Goal: Task Accomplishment & Management: Manage account settings

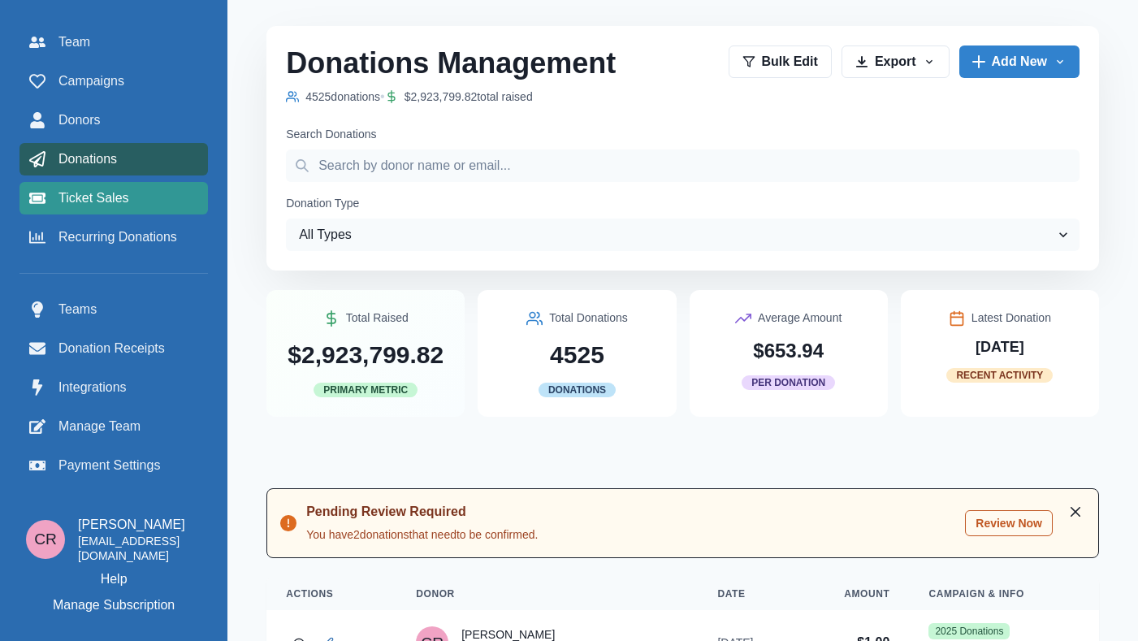
click at [141, 205] on div "Ticket Sales" at bounding box center [113, 199] width 169 height 20
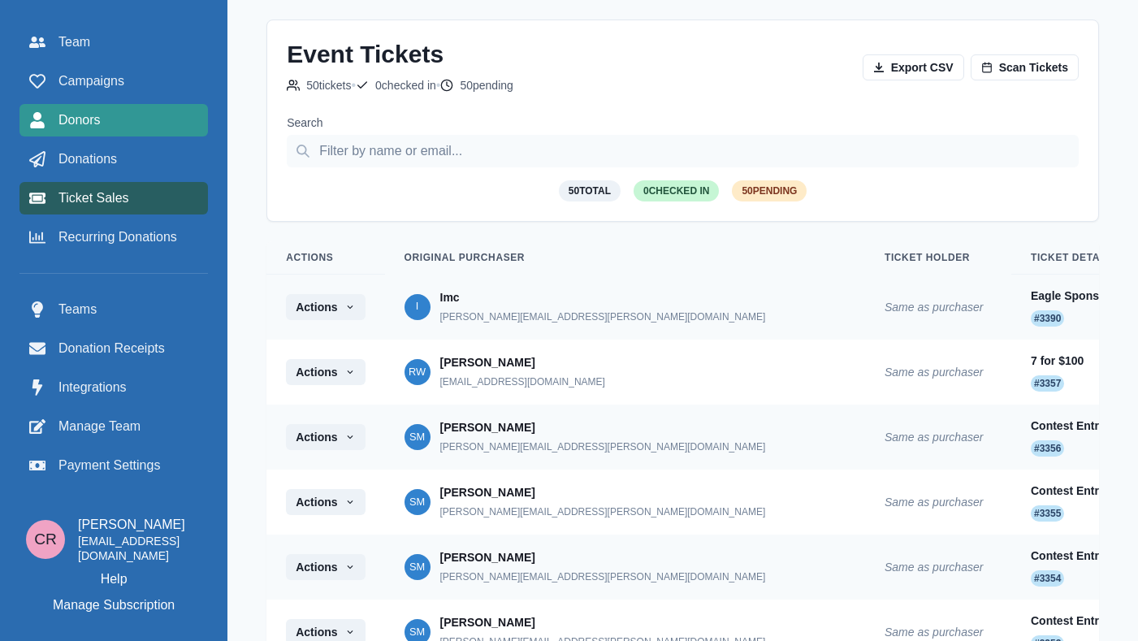
click at [179, 131] on link "Donors" at bounding box center [114, 120] width 189 height 33
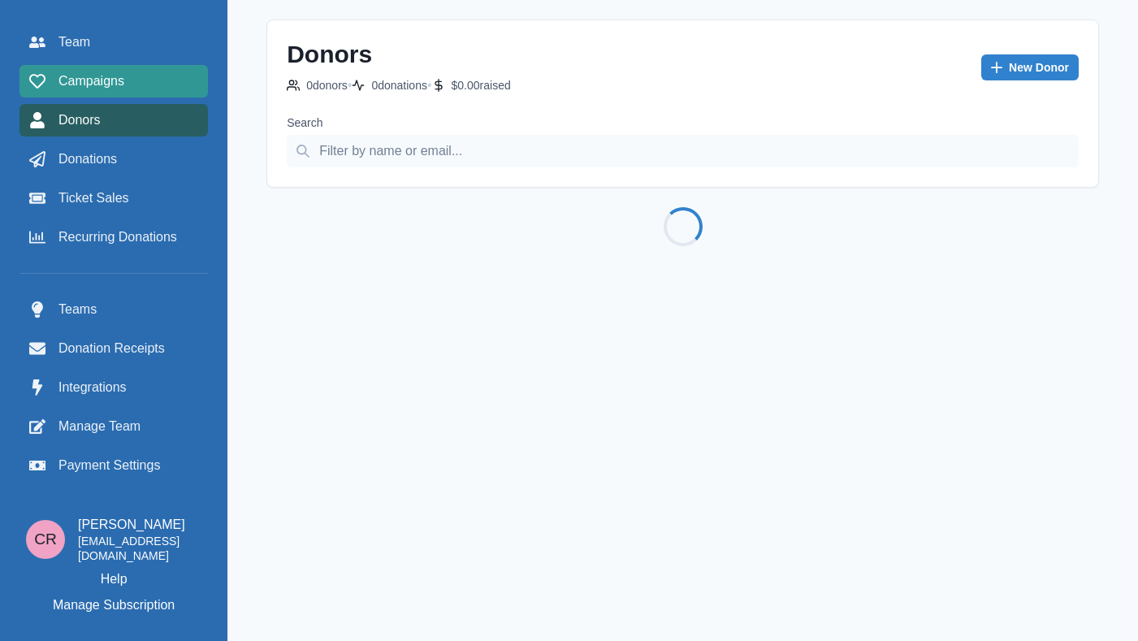
click at [183, 79] on div "Campaigns" at bounding box center [113, 82] width 169 height 20
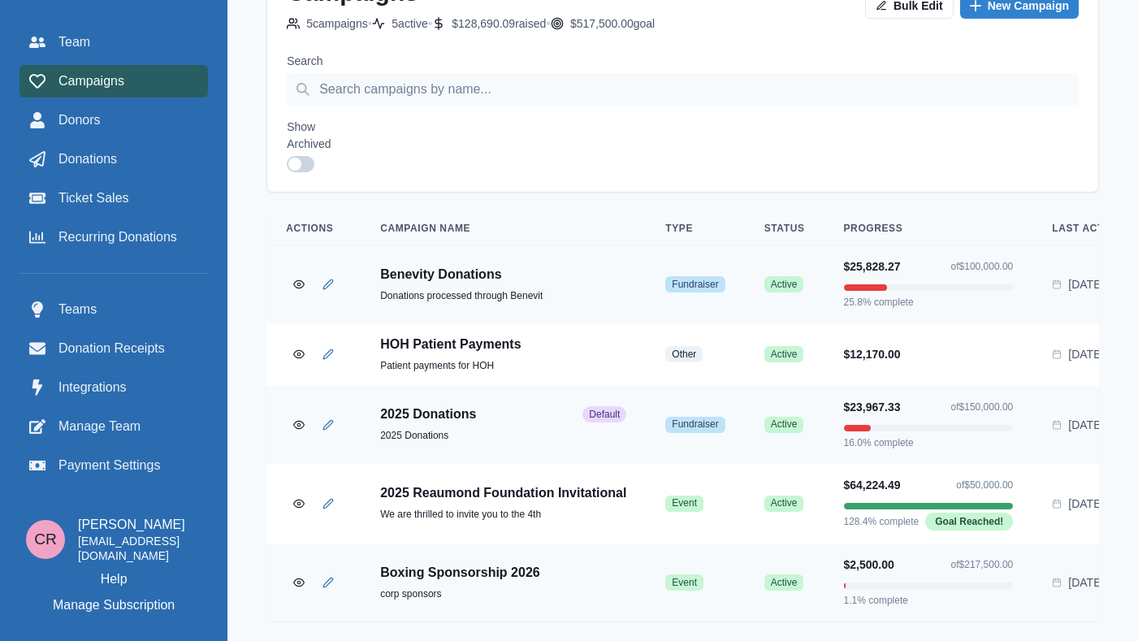
scroll to position [200, 0]
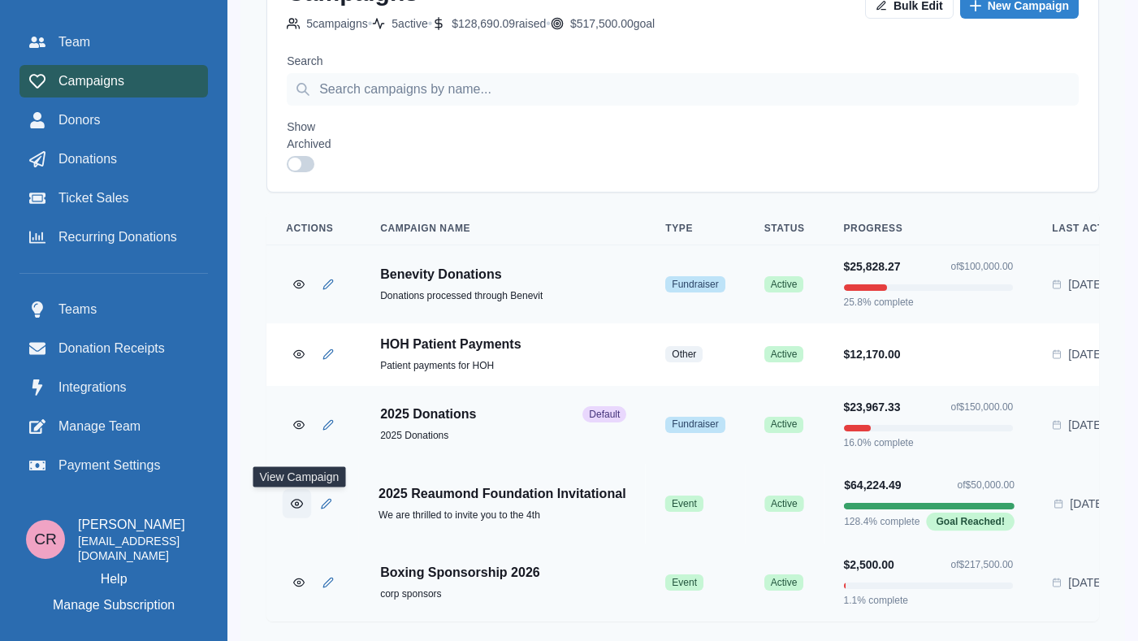
click at [288, 489] on button "View Campaign" at bounding box center [297, 503] width 28 height 28
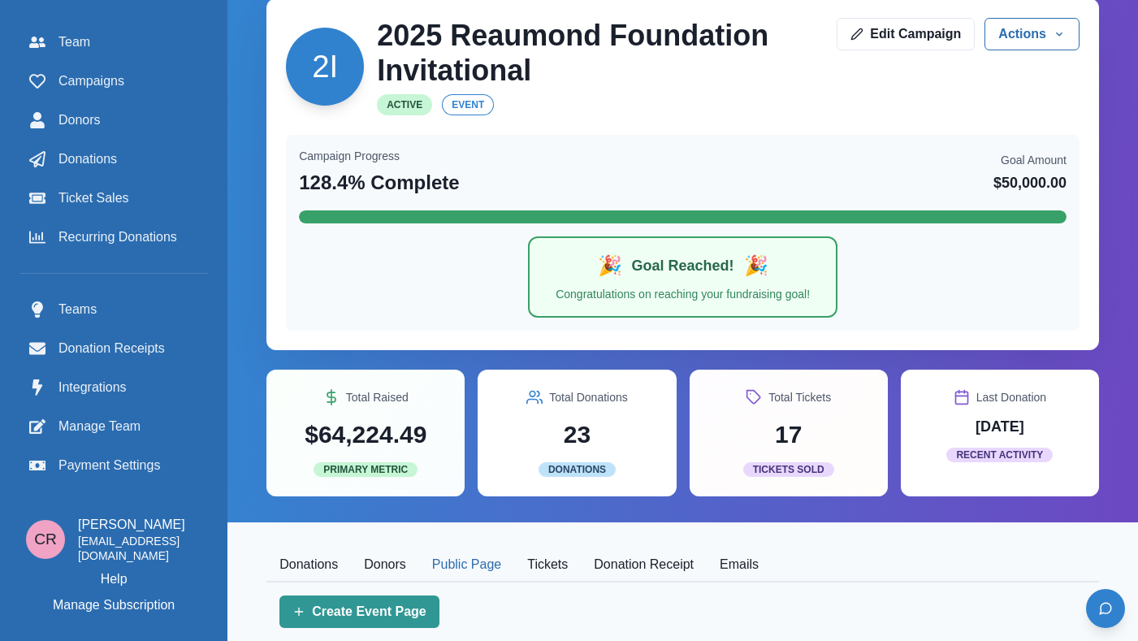
click at [557, 562] on button "Tickets" at bounding box center [547, 565] width 67 height 34
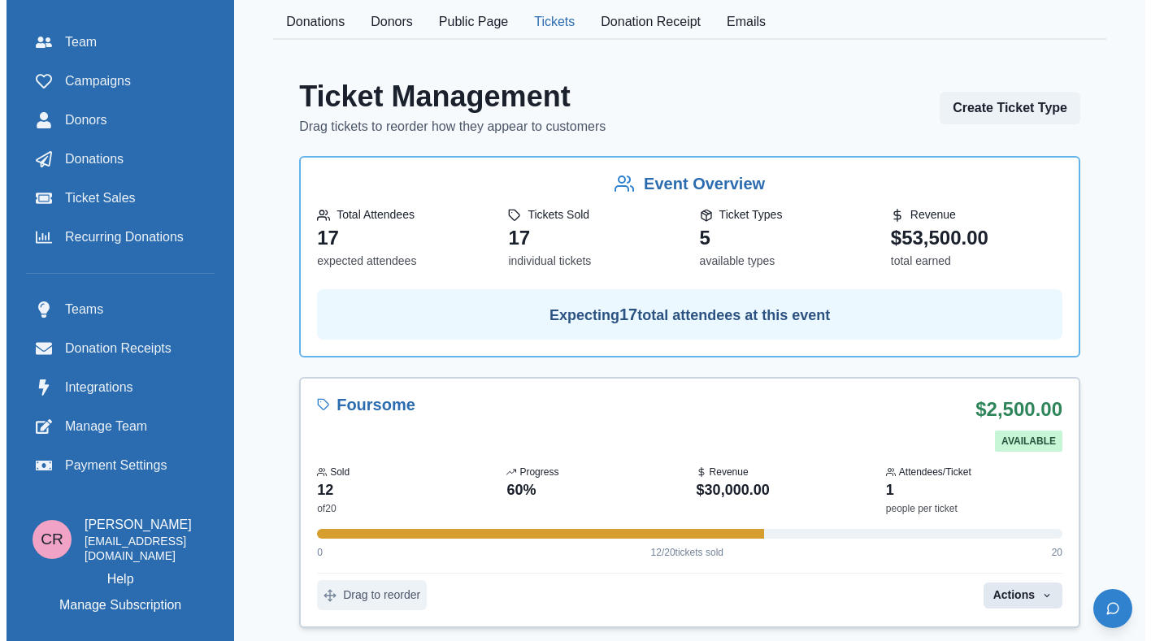
scroll to position [790, 0]
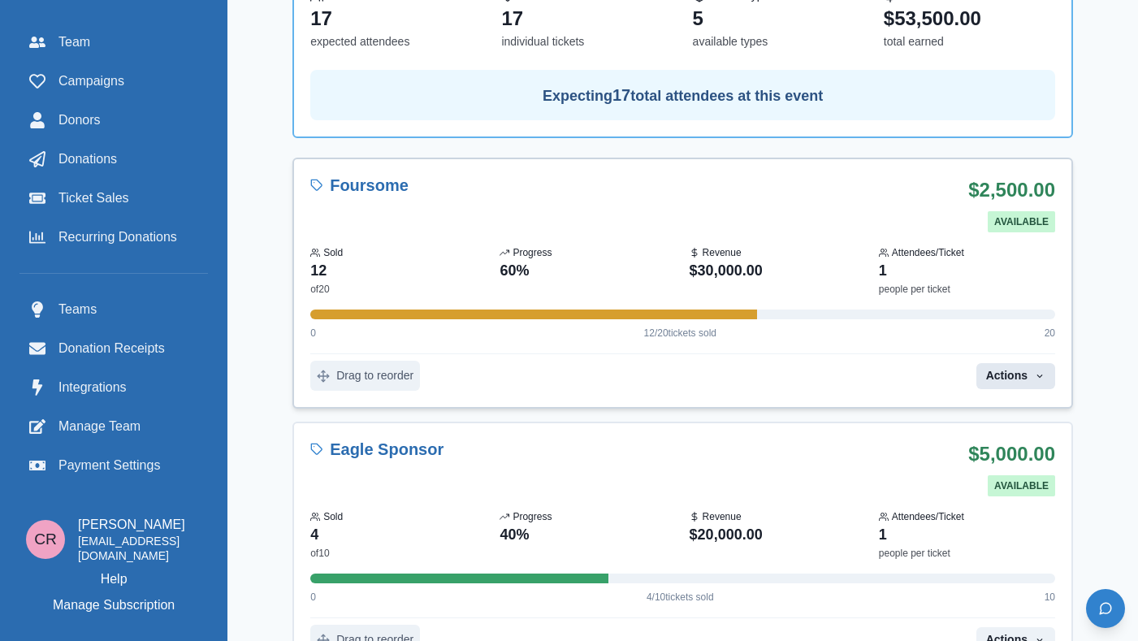
click at [1034, 384] on button "Actions" at bounding box center [1016, 376] width 79 height 26
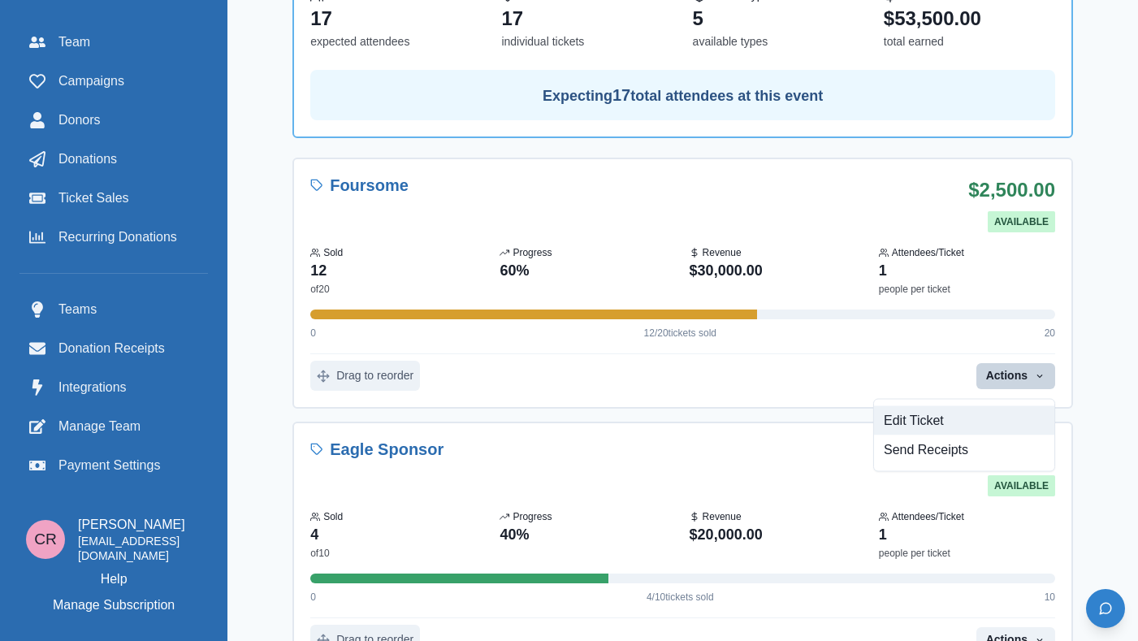
click at [955, 418] on button "Edit Ticket" at bounding box center [964, 420] width 180 height 29
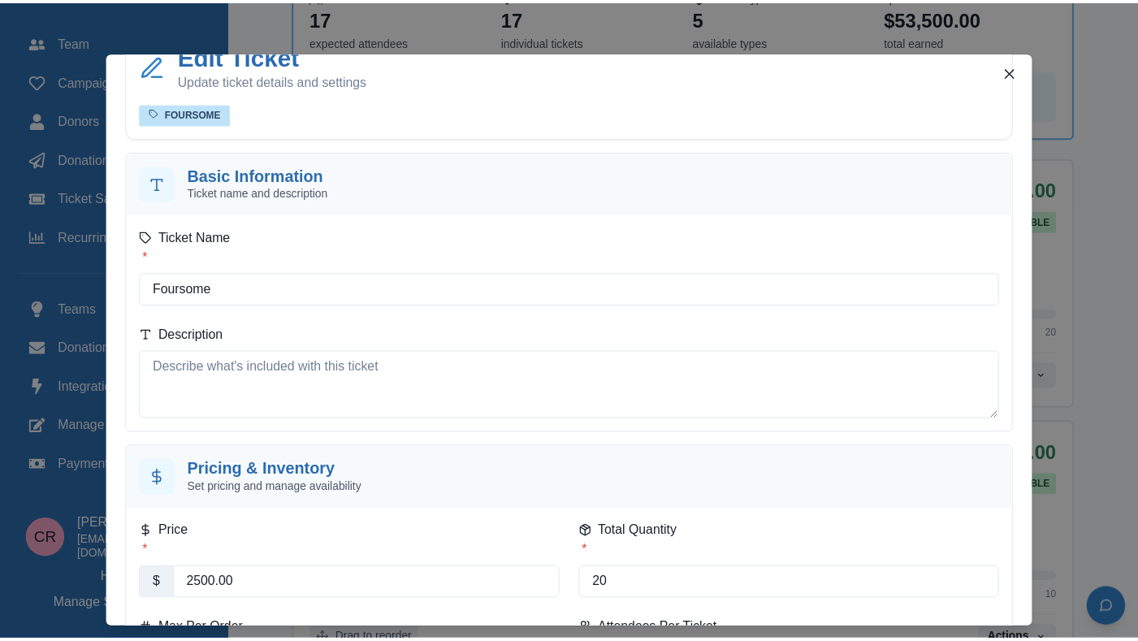
scroll to position [0, 0]
